Goal: Task Accomplishment & Management: Manage account settings

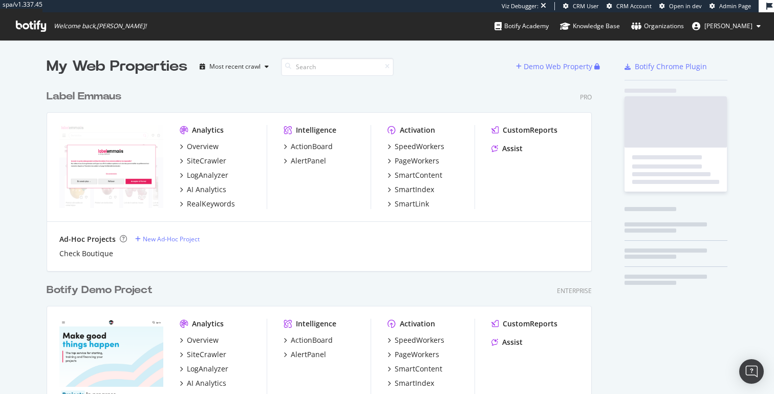
scroll to position [2433, 553]
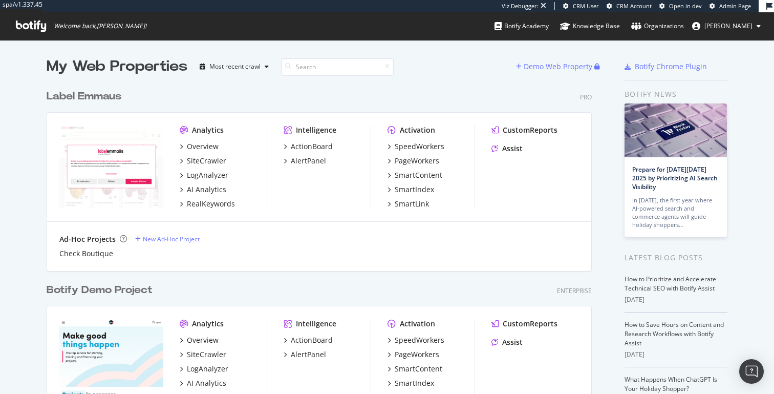
click at [737, 33] on button "Thomas Grange" at bounding box center [726, 26] width 85 height 16
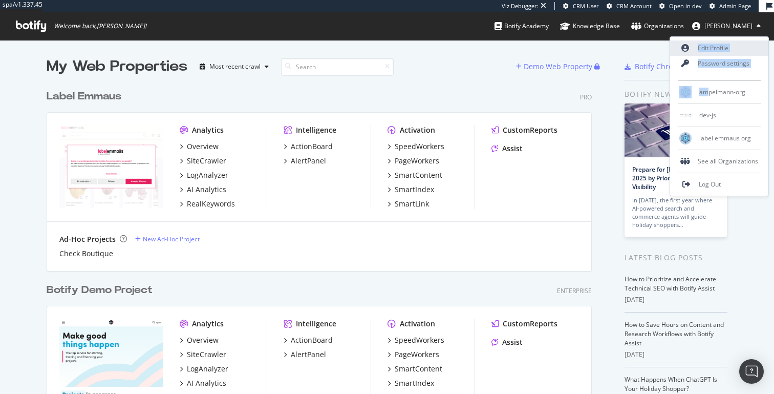
drag, startPoint x: 709, startPoint y: 93, endPoint x: 738, endPoint y: 40, distance: 60.2
click at [738, 40] on div "Edit Profile Password settings ampelmann-org dev-js label emmaus org See all Or…" at bounding box center [718, 116] width 99 height 160
click at [729, 43] on link "Edit Profile" at bounding box center [719, 47] width 98 height 15
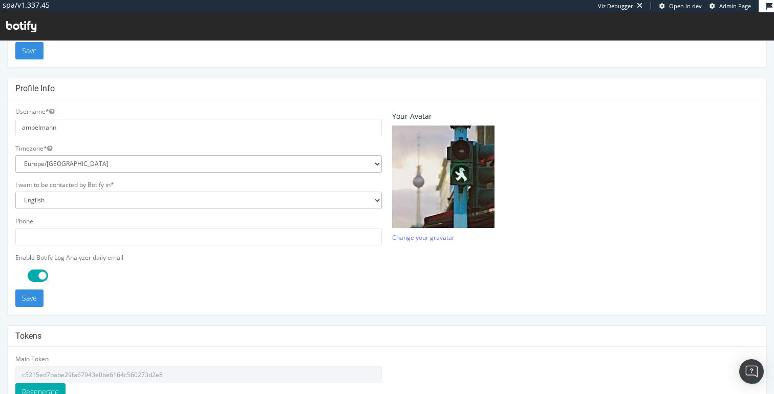
scroll to position [216, 0]
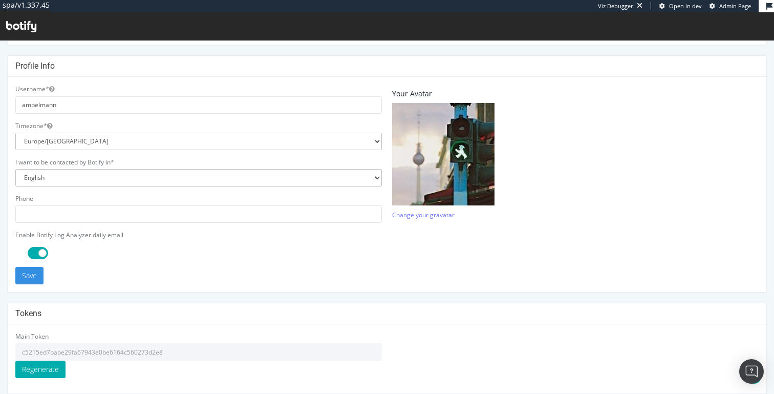
click at [106, 347] on input "c5215ed7babe29fa67943e0be6164c560273d2e8" at bounding box center [198, 351] width 366 height 17
